Goal: Use online tool/utility: Utilize a website feature to perform a specific function

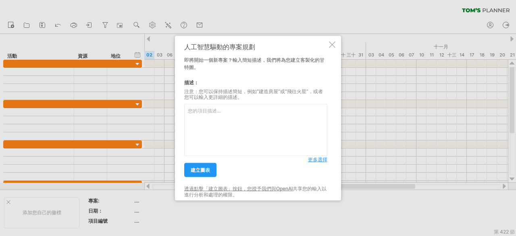
paste textarea "研究時程規劃 第⼀學年 ( 碩⼀ ) 上學期 (9 ⽉-1 ⽉ ): 9 ⽉ : 修課、閱讀基礎⽂獻 (30 篇以上 ) 10 ⽉ : 學習 GIS 軟體、蒐…"
type textarea "研究時程規劃 第⼀學年 ( 碩⼀ ) 上學期 (9 ⽉-1 ⽉ ): 9 ⽉ : 修課、閱讀基礎⽂獻 (30 篇以上 ) 10 ⽉ : 學習 GIS 軟體、蒐…"
click at [197, 168] on font "建立圖表" at bounding box center [200, 170] width 19 height 6
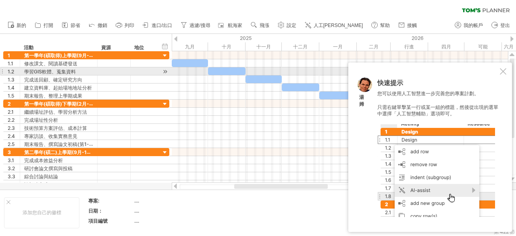
click at [506, 73] on div at bounding box center [503, 71] width 6 height 6
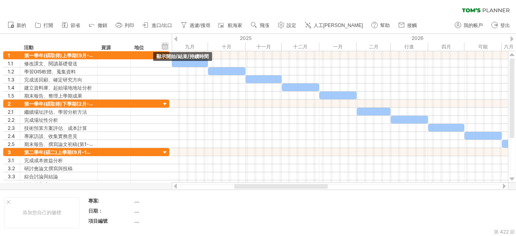
click at [164, 47] on div "隱藏開始/結束/持續時間 顯示開始/結束/持續時間" at bounding box center [165, 46] width 8 height 8
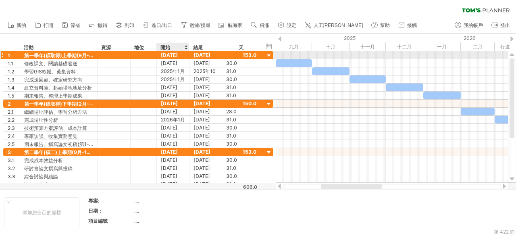
click at [178, 54] on font "2025年1月9日" at bounding box center [169, 55] width 17 height 6
click at [177, 55] on font "2025年1月9日" at bounding box center [169, 55] width 17 height 6
click at [183, 55] on div "2025年1月9日" at bounding box center [173, 55] width 33 height 8
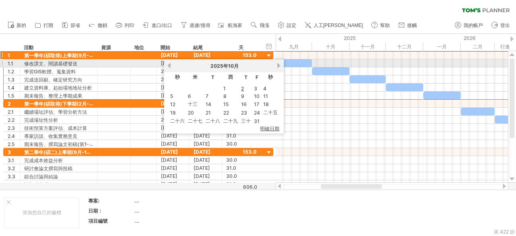
click at [279, 66] on link "下一個" at bounding box center [279, 65] width 6 height 6
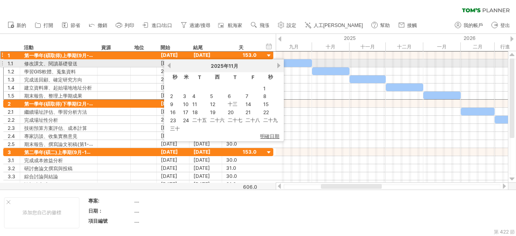
click at [279, 66] on link "下一個" at bounding box center [279, 65] width 6 height 6
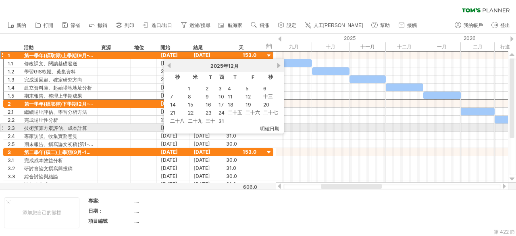
click at [268, 125] on span "明確日期" at bounding box center [269, 128] width 19 height 7
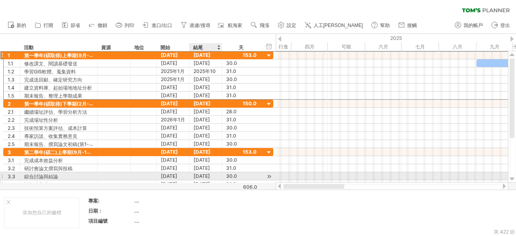
drag, startPoint x: 355, startPoint y: 188, endPoint x: 204, endPoint y: 178, distance: 151.0
click at [204, 178] on div "嘗試造訪 plan.tomsplanner.com 再次連接... 0% 清除過濾器 新的" at bounding box center [258, 118] width 516 height 236
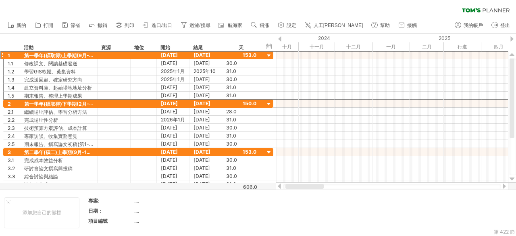
drag, startPoint x: 330, startPoint y: 187, endPoint x: 302, endPoint y: 187, distance: 27.8
click at [302, 187] on div at bounding box center [304, 186] width 38 height 5
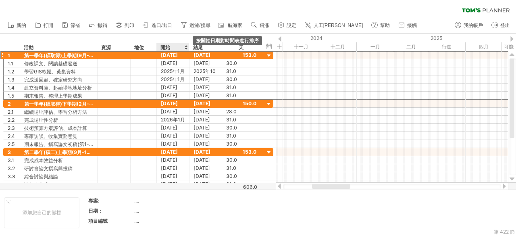
click at [184, 47] on div at bounding box center [185, 47] width 3 height 8
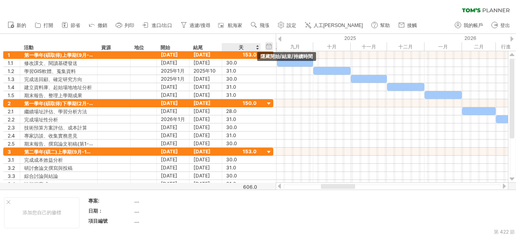
click at [267, 47] on div "隱藏開始/結束/持續時間 顯示開始/結束/持續時間" at bounding box center [269, 46] width 8 height 8
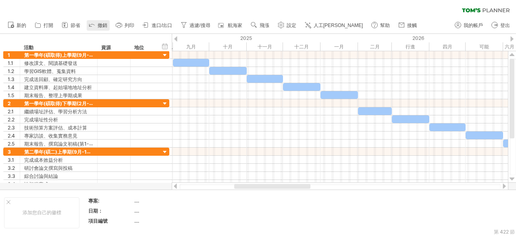
click at [98, 25] on font "撤銷" at bounding box center [103, 26] width 10 height 6
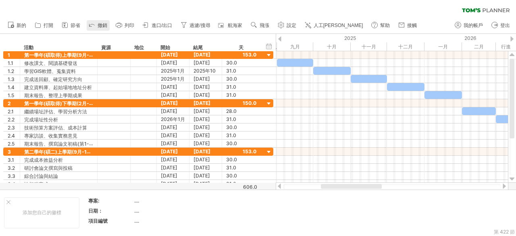
click at [98, 25] on font "撤銷" at bounding box center [103, 26] width 10 height 6
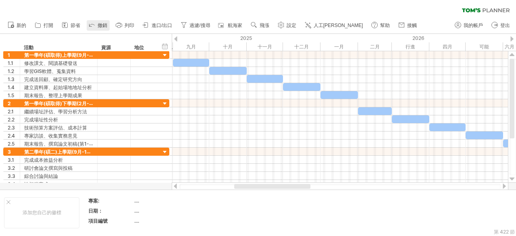
click at [98, 25] on font "撤銷" at bounding box center [103, 26] width 10 height 6
click at [167, 48] on div "隱藏開始/結束/持續時間 顯示開始/結束/持續時間" at bounding box center [165, 46] width 8 height 8
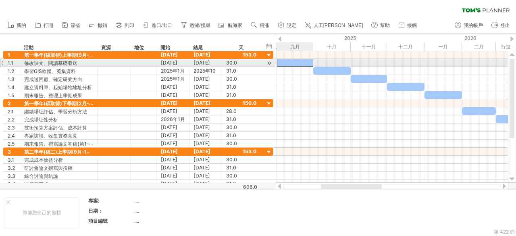
click at [282, 63] on div at bounding box center [295, 63] width 36 height 8
click at [177, 62] on font "2025年1月9日" at bounding box center [169, 63] width 17 height 6
click at [176, 62] on font "2025年1月9日" at bounding box center [169, 63] width 17 height 6
click at [268, 62] on div at bounding box center [269, 63] width 8 height 8
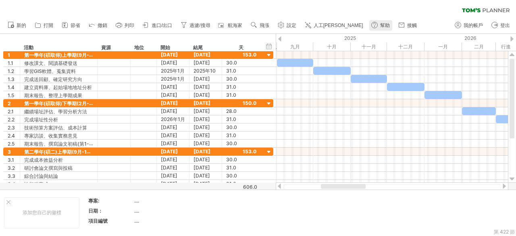
click at [370, 27] on use at bounding box center [374, 25] width 8 height 8
click at [95, 26] on icon at bounding box center [92, 25] width 8 height 8
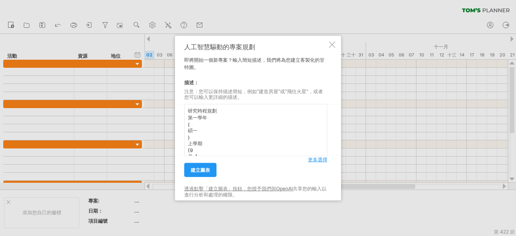
click at [193, 124] on textarea "研究時程規劃 第⼀學年 ( 碩⼀ ) 上學期 (9 ⽉-1 ⽉ ): 9 ⽉ : 修課、閱讀基礎⽂獻 (30 篇以上 ) 10 ⽉ : 學習 GIS 軟體、蒐…" at bounding box center [255, 130] width 143 height 52
drag, startPoint x: 192, startPoint y: 137, endPoint x: 188, endPoint y: 125, distance: 12.7
click at [188, 125] on textarea "研究時程規劃 第⼀學年 ( 碩⼀ ) 上學期 (9 ⽉-1 ⽉ ): 9 ⽉ : 修課、閱讀基礎⽂獻 (30 篇以上 ) 10 ⽉ : 學習 GIS 軟體、蒐…" at bounding box center [255, 130] width 143 height 52
click at [202, 125] on textarea "研究時程規劃 第⼀學年 ( 碩⼀ ) 上學期 (9 ⽉-1 ⽉ ): 9 ⽉ : 修課、閱讀基礎⽂獻 (30 篇以上 ) 10 ⽉ : 學習 GIS 軟體、蒐…" at bounding box center [255, 130] width 143 height 52
type textarea "研究時程規劃 第⼀學年(碩⼀)上學期(9⽉-1⽉: 9 ⽉ : 修課、閱讀基礎⽂獻 (30 篇以上 ) 10 ⽉ : 學習 GIS 軟體、蒐集資料 11 ⽉ …"
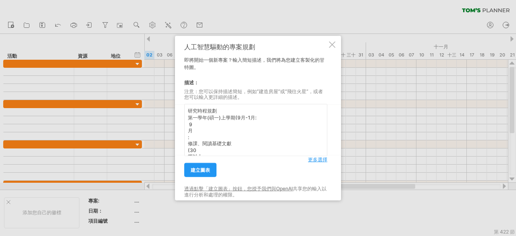
click at [332, 42] on div at bounding box center [332, 44] width 6 height 6
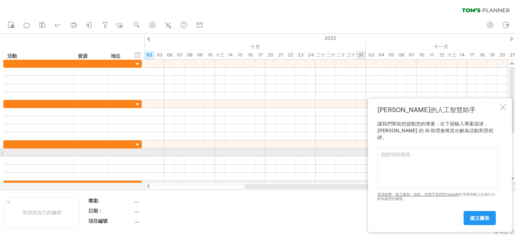
drag, startPoint x: 437, startPoint y: 156, endPoint x: 444, endPoint y: 151, distance: 8.9
click at [437, 156] on textarea at bounding box center [437, 167] width 121 height 40
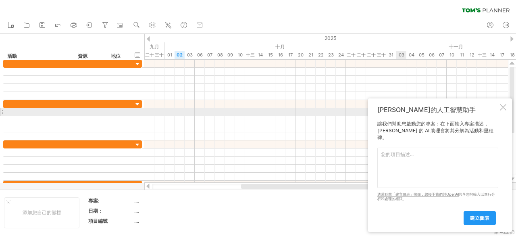
click at [498, 116] on div "[PERSON_NAME]的人工智慧助手 讓我們幫助您啟動您的專案：在下面輸入專案描述，[PERSON_NAME] 的 AI 助理會將其分解為活動和里程碑。 …" at bounding box center [440, 164] width 144 height 133
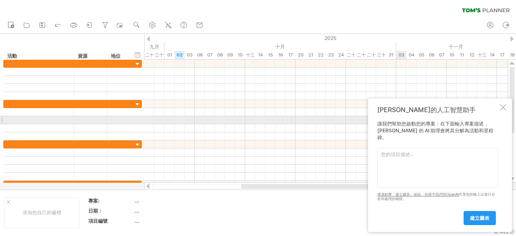
click at [501, 110] on div at bounding box center [503, 107] width 6 height 6
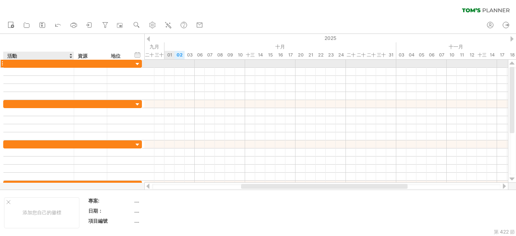
click at [27, 65] on div at bounding box center [39, 64] width 62 height 8
click at [27, 65] on input "text" at bounding box center [39, 64] width 62 height 8
click at [10, 62] on div at bounding box center [39, 64] width 62 height 8
click at [10, 62] on input "text" at bounding box center [39, 64] width 62 height 8
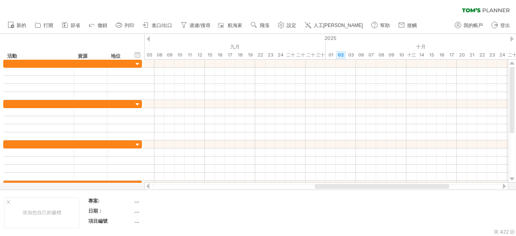
drag, startPoint x: 324, startPoint y: 186, endPoint x: 415, endPoint y: 186, distance: 90.7
click at [415, 186] on div at bounding box center [382, 186] width 134 height 5
